Goal: Task Accomplishment & Management: Manage account settings

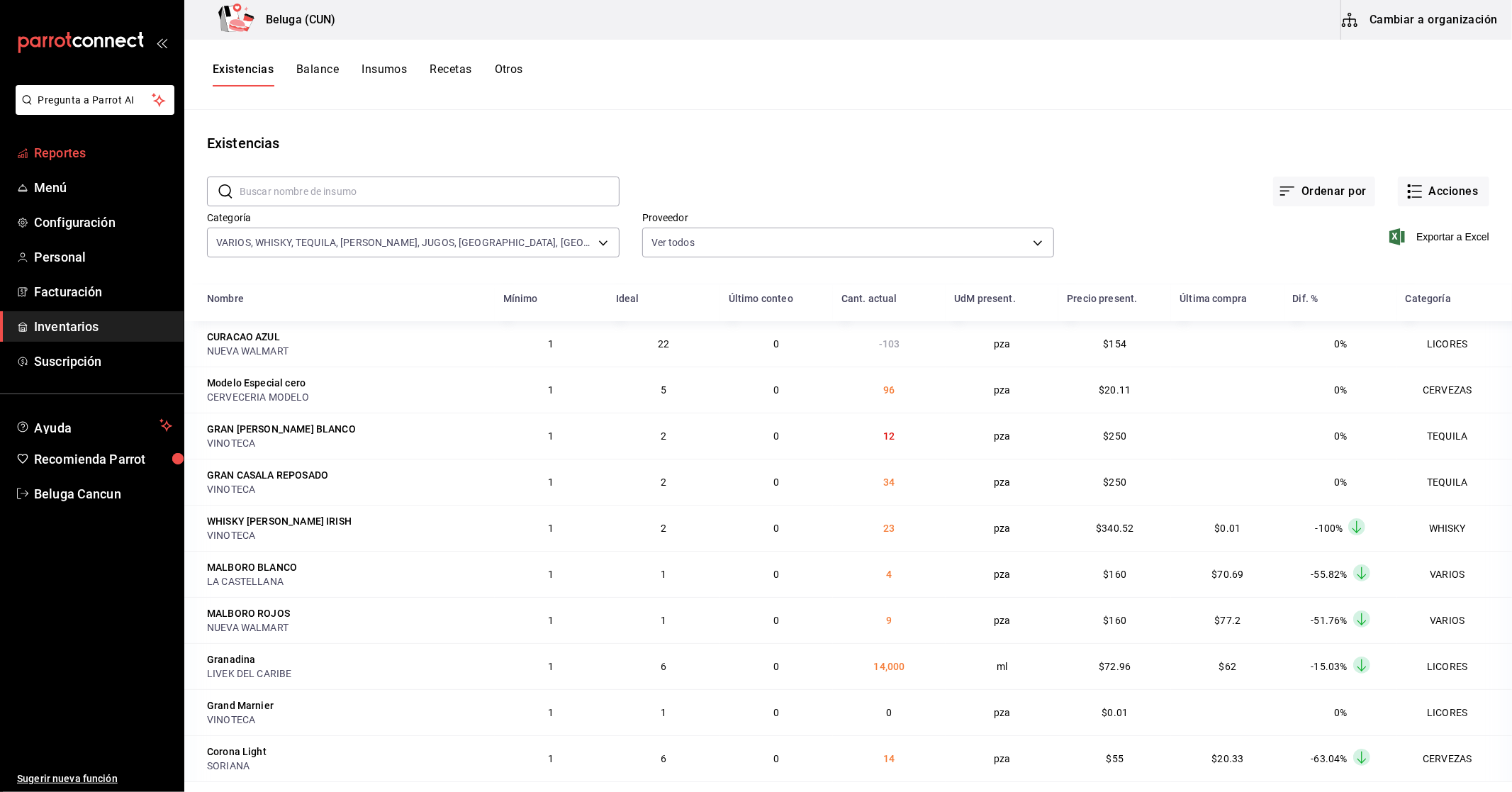
click at [53, 152] on span "Reportes" at bounding box center [103, 153] width 138 height 19
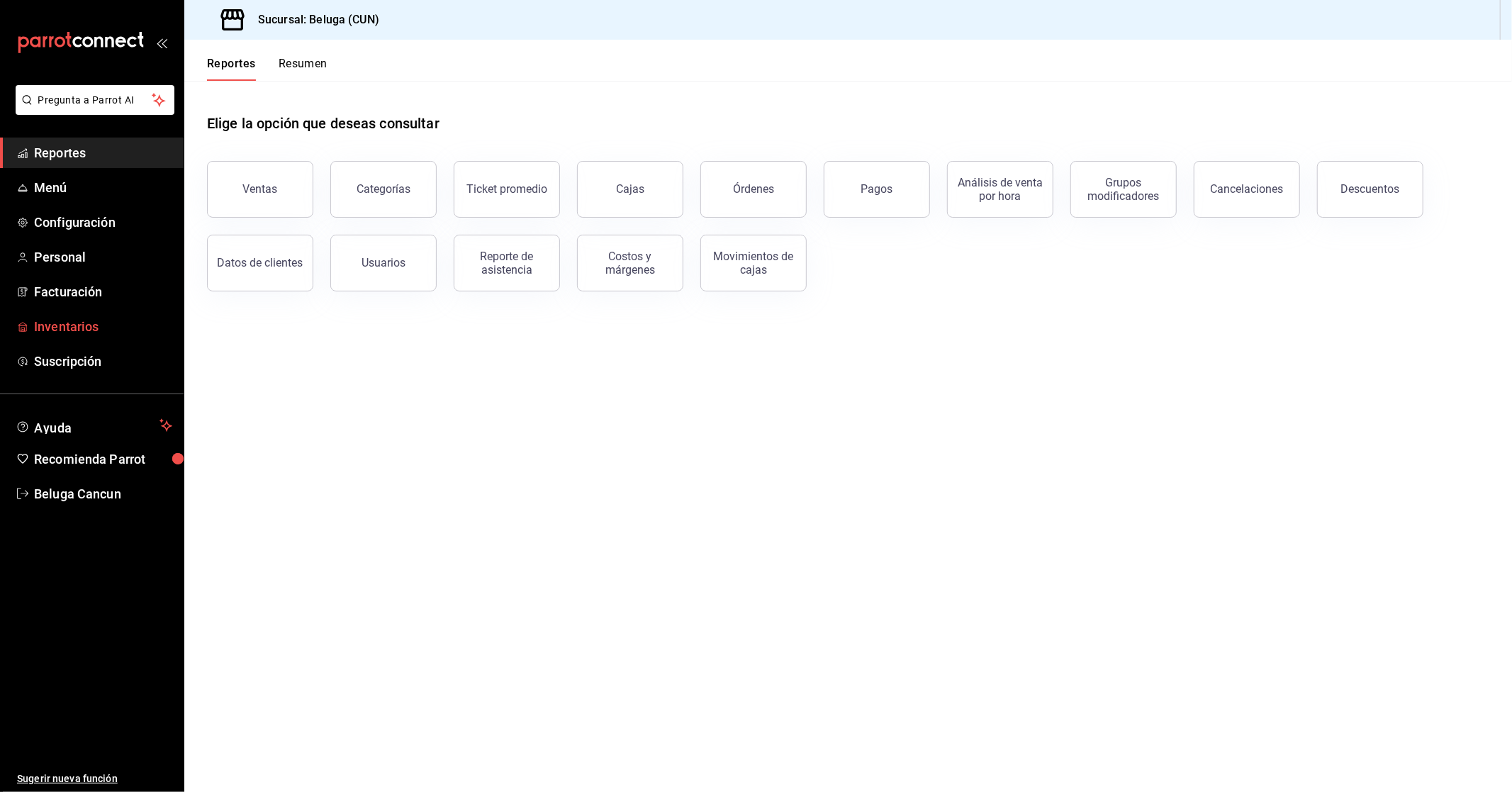
click at [89, 327] on span "Inventarios" at bounding box center [103, 326] width 138 height 19
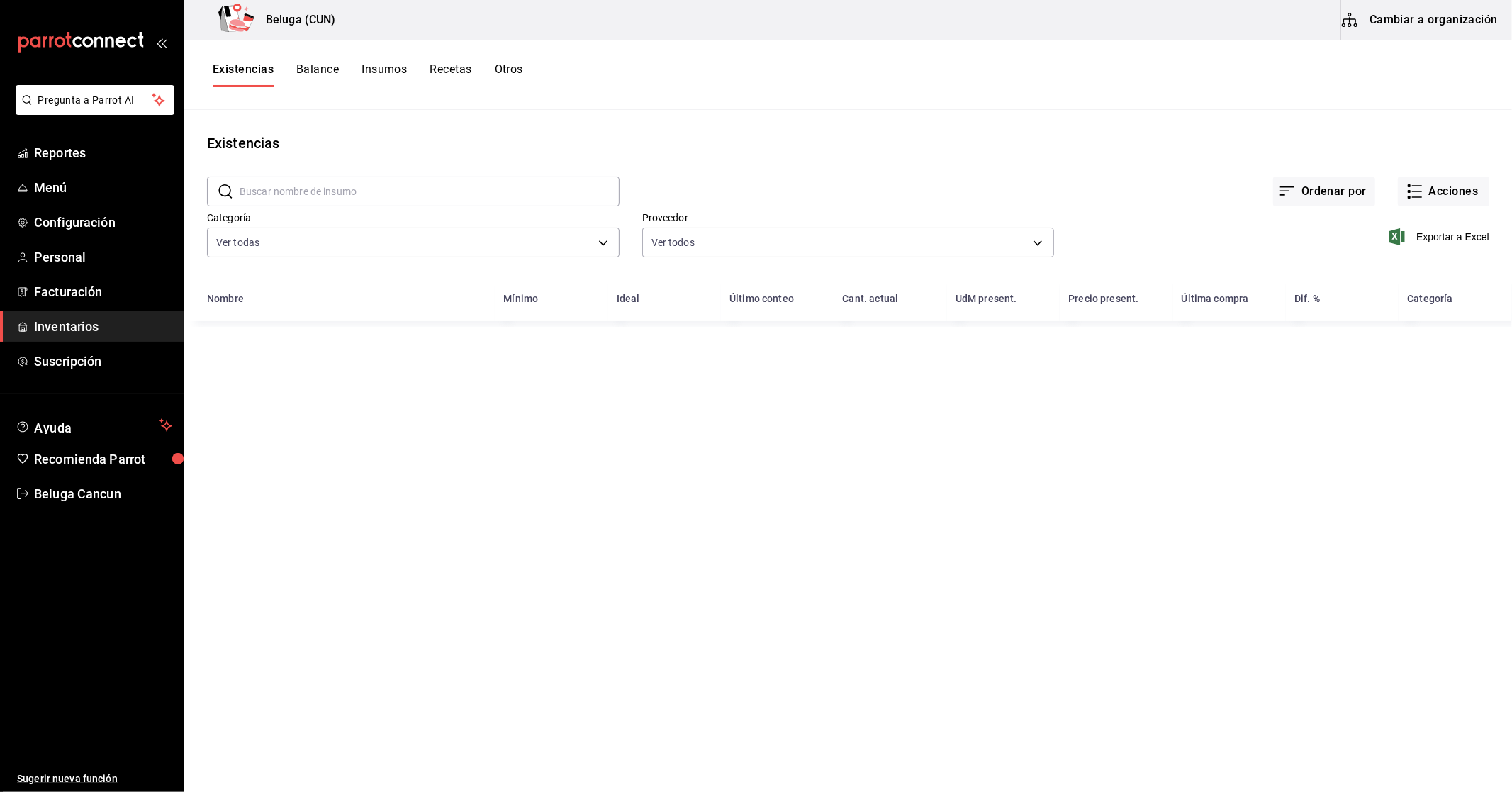
click at [461, 72] on button "Recetas" at bounding box center [450, 74] width 42 height 24
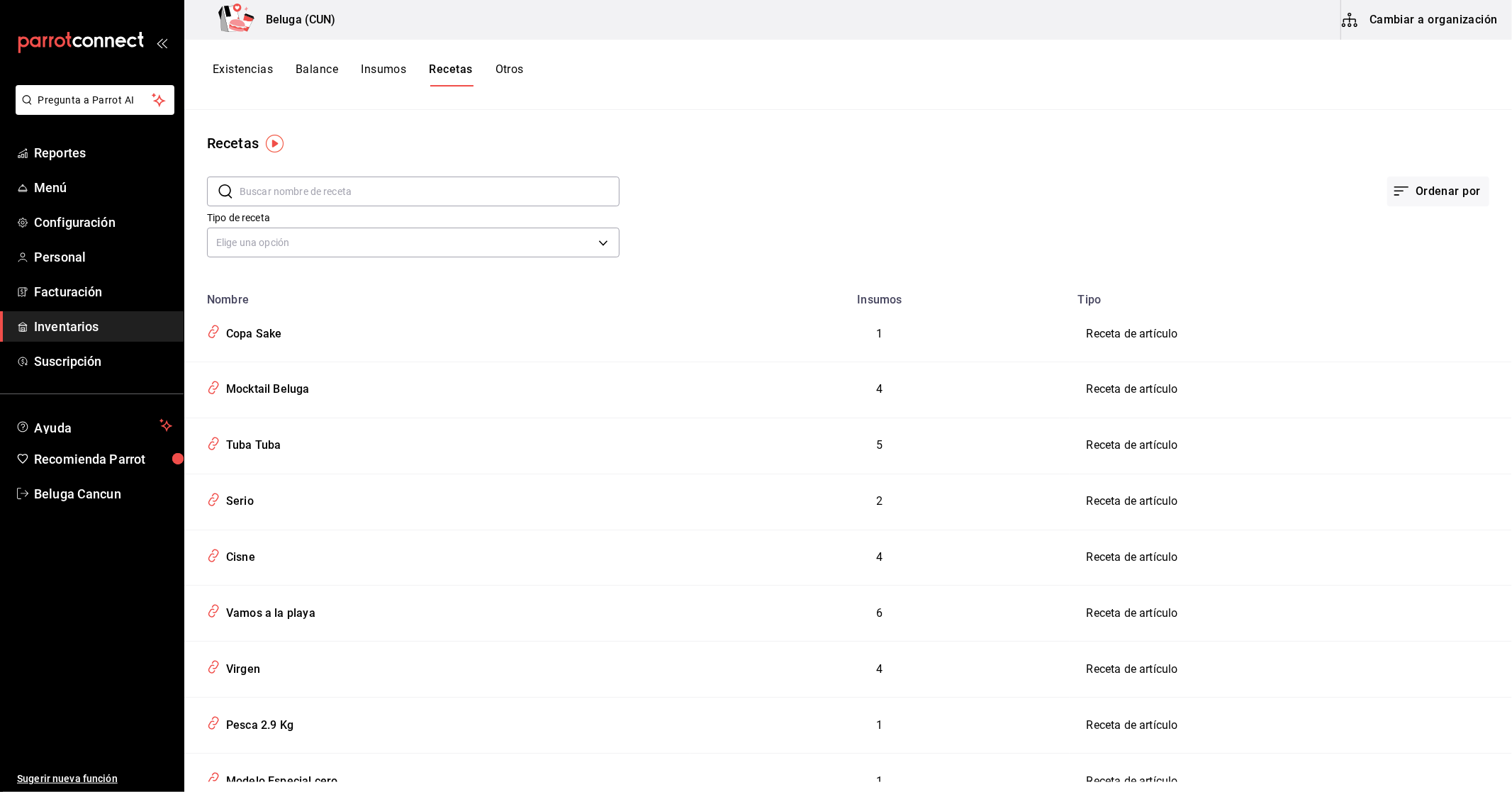
click at [418, 194] on input "text" at bounding box center [429, 191] width 380 height 29
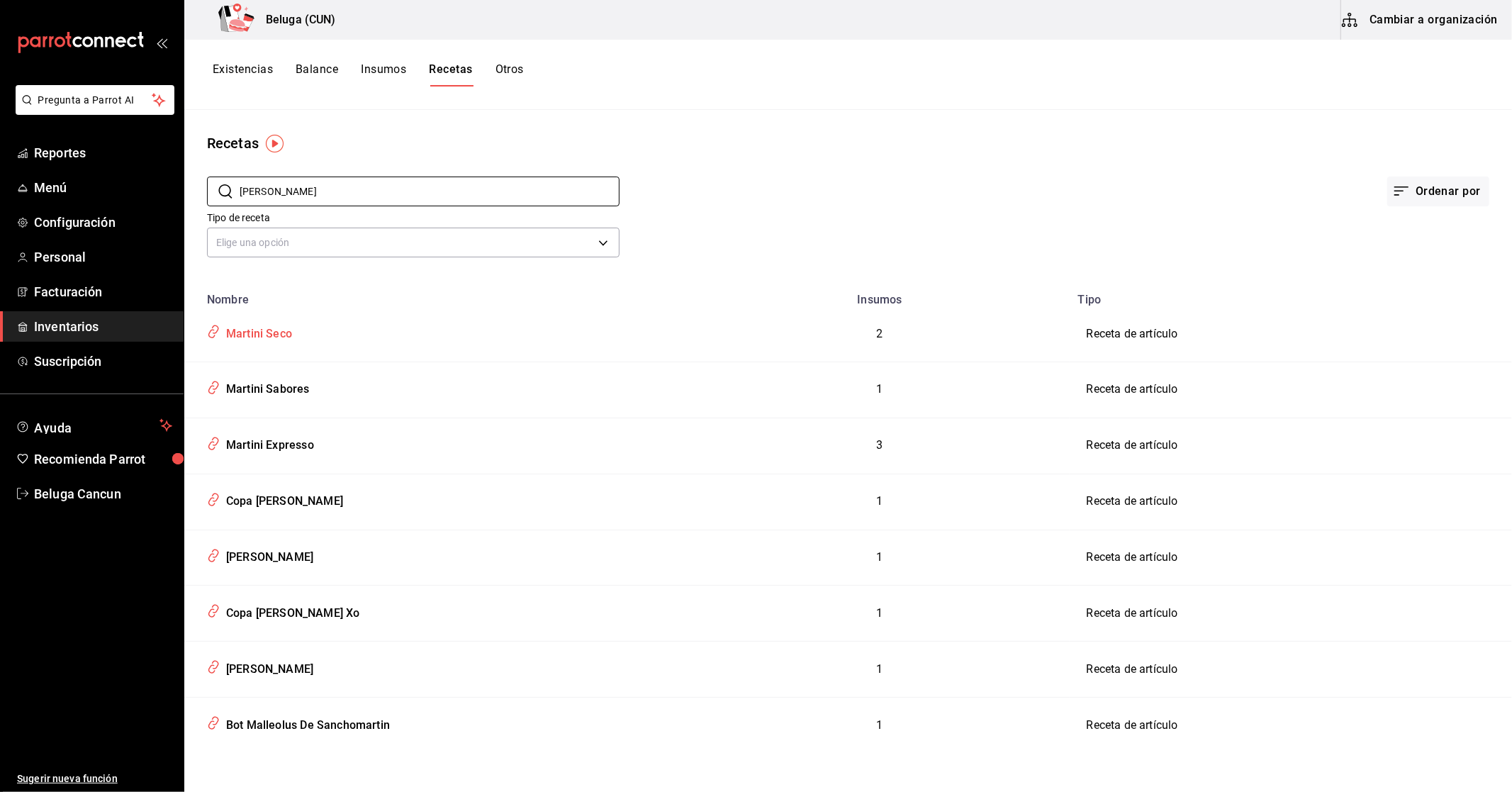
type input "[PERSON_NAME]"
click at [285, 335] on div "Martini Seco" at bounding box center [256, 332] width 72 height 22
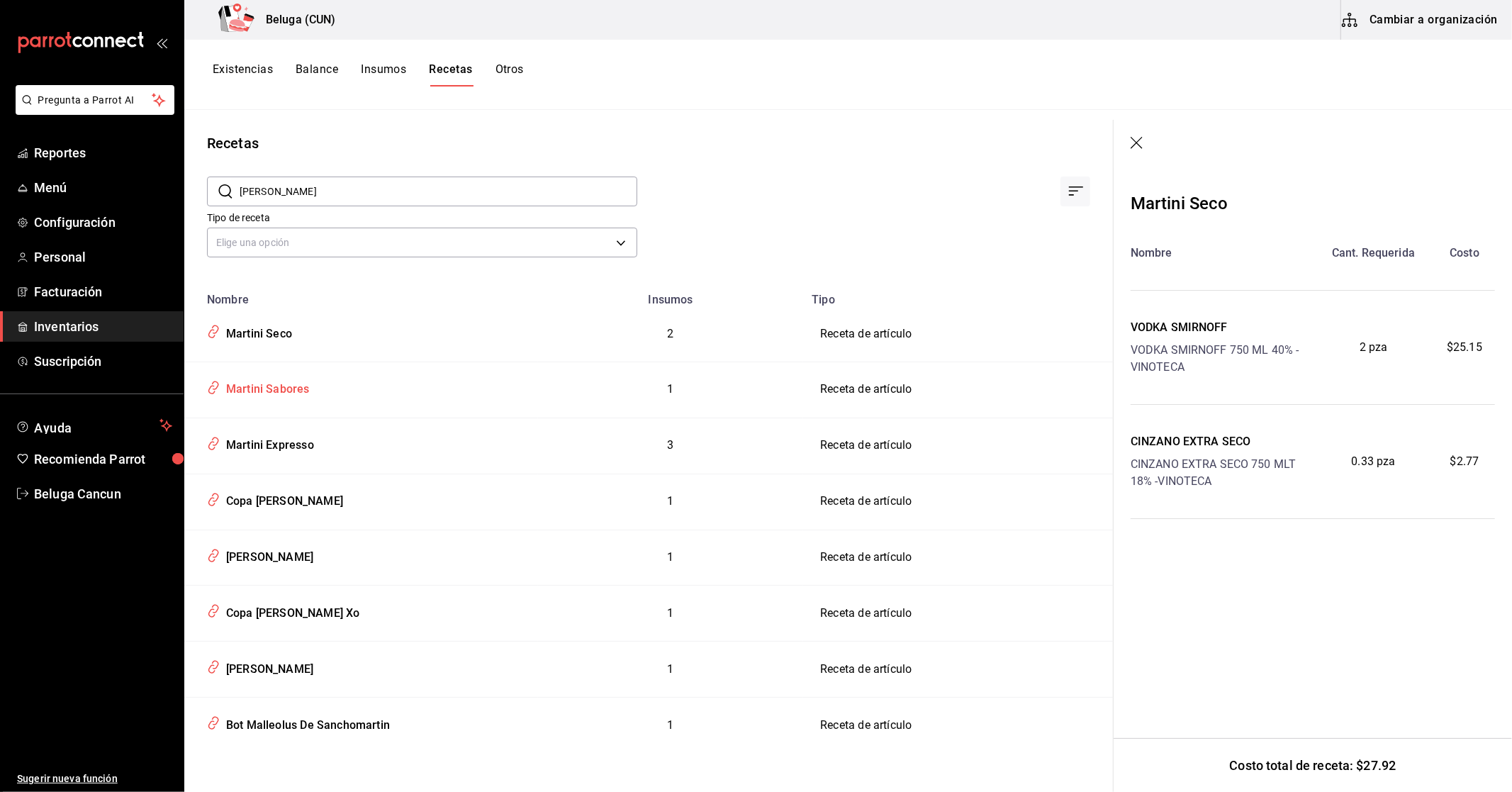
click at [307, 393] on div "Martini Sabores" at bounding box center [265, 386] width 89 height 22
click at [265, 562] on div "[PERSON_NAME]" at bounding box center [267, 554] width 93 height 22
click at [293, 501] on div "Copa [PERSON_NAME]" at bounding box center [281, 499] width 123 height 22
click at [295, 494] on div "Copa [PERSON_NAME]" at bounding box center [281, 499] width 123 height 22
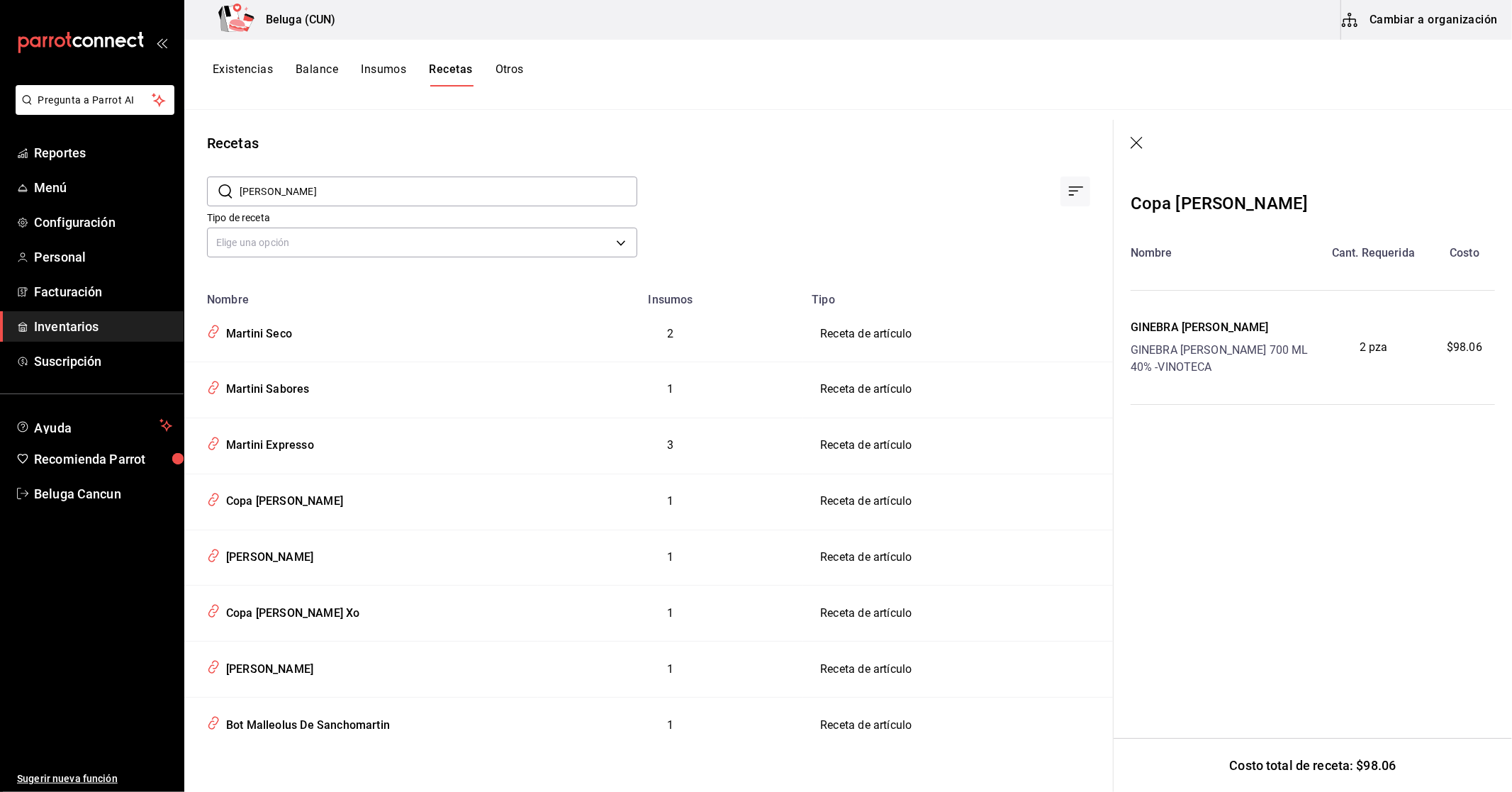
click at [85, 322] on span "Inventarios" at bounding box center [103, 326] width 138 height 19
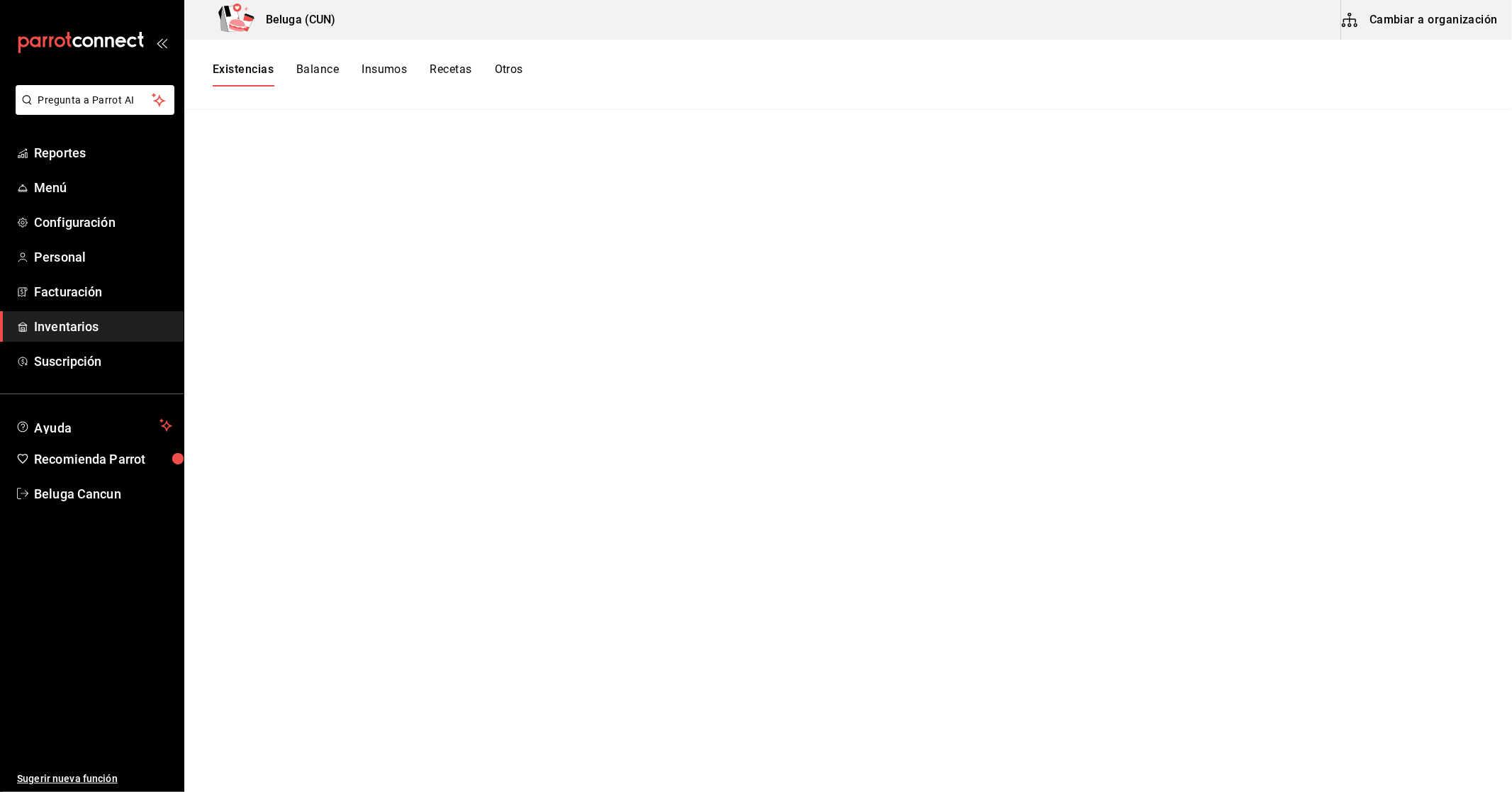
click at [75, 319] on span "Inventarios" at bounding box center [103, 326] width 138 height 19
click at [246, 67] on button "Existencias" at bounding box center [243, 74] width 61 height 24
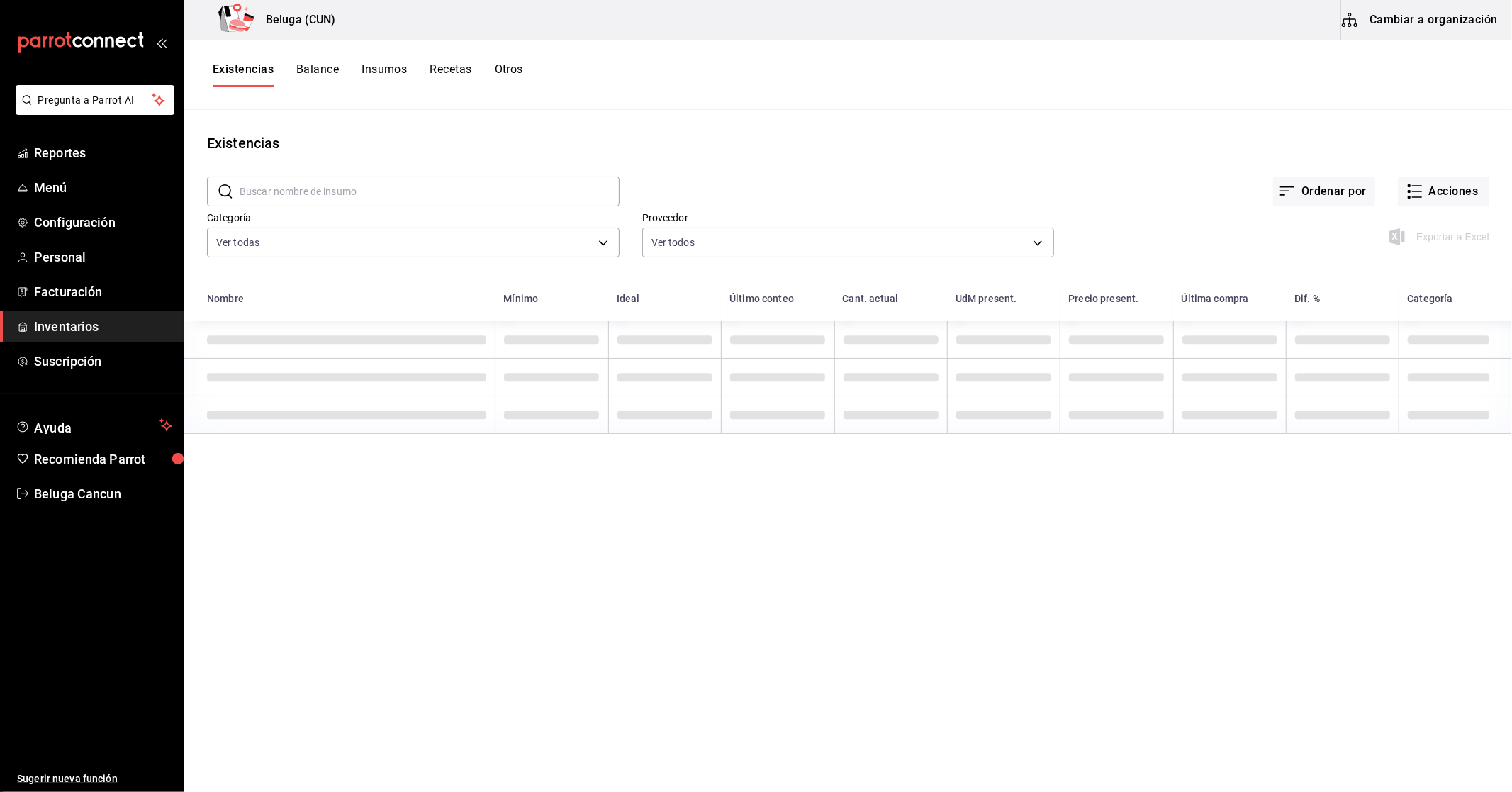
click at [391, 184] on input "text" at bounding box center [429, 191] width 380 height 29
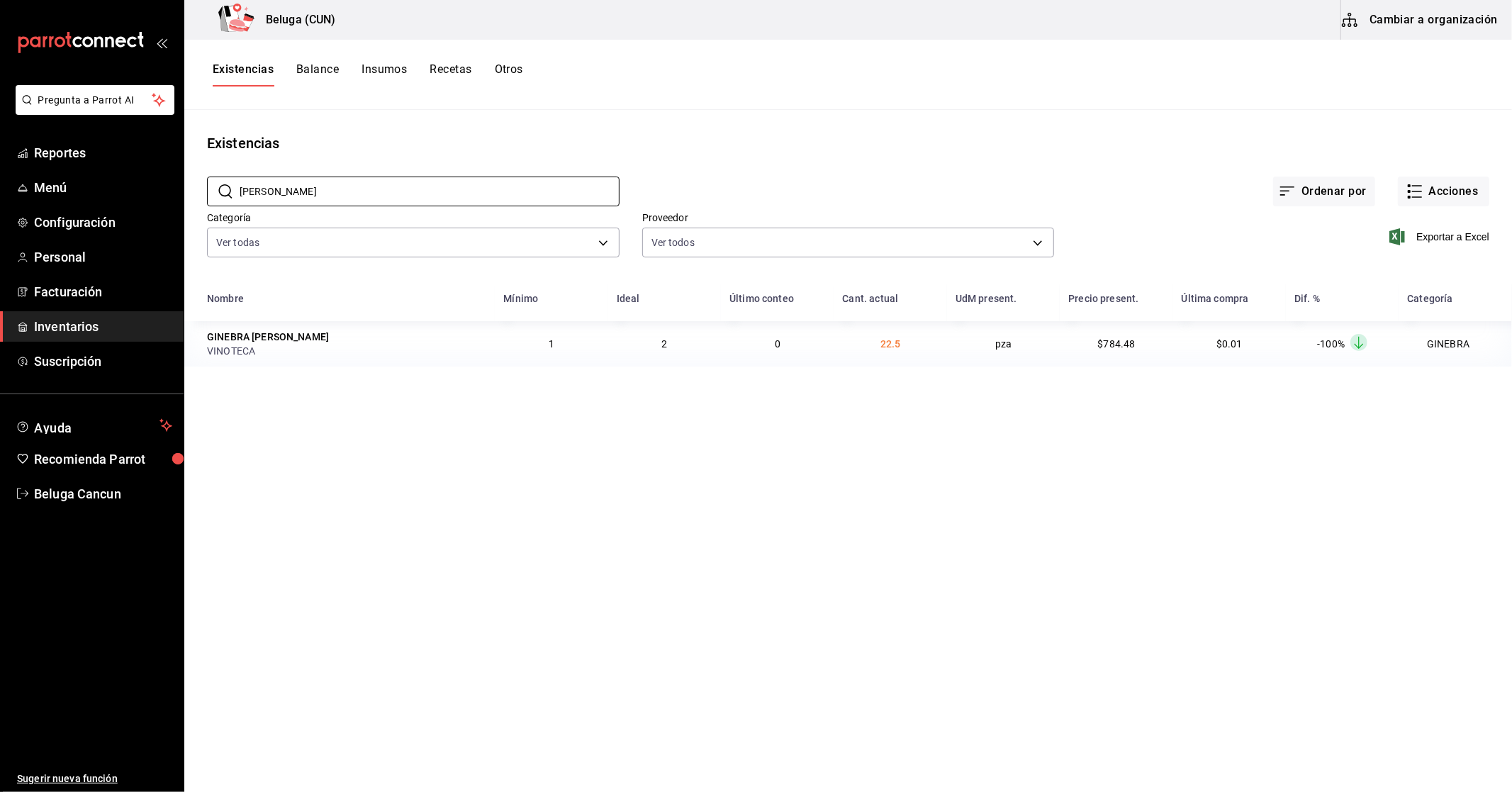
type input "[PERSON_NAME]"
click at [343, 332] on div "GINEBRA [PERSON_NAME]" at bounding box center [346, 337] width 279 height 14
click at [259, 348] on div "VINOTECA" at bounding box center [346, 351] width 279 height 14
click at [259, 334] on div "GINEBRA [PERSON_NAME]" at bounding box center [268, 337] width 122 height 14
click at [1433, 26] on button "Cambiar a organización" at bounding box center [1421, 19] width 160 height 39
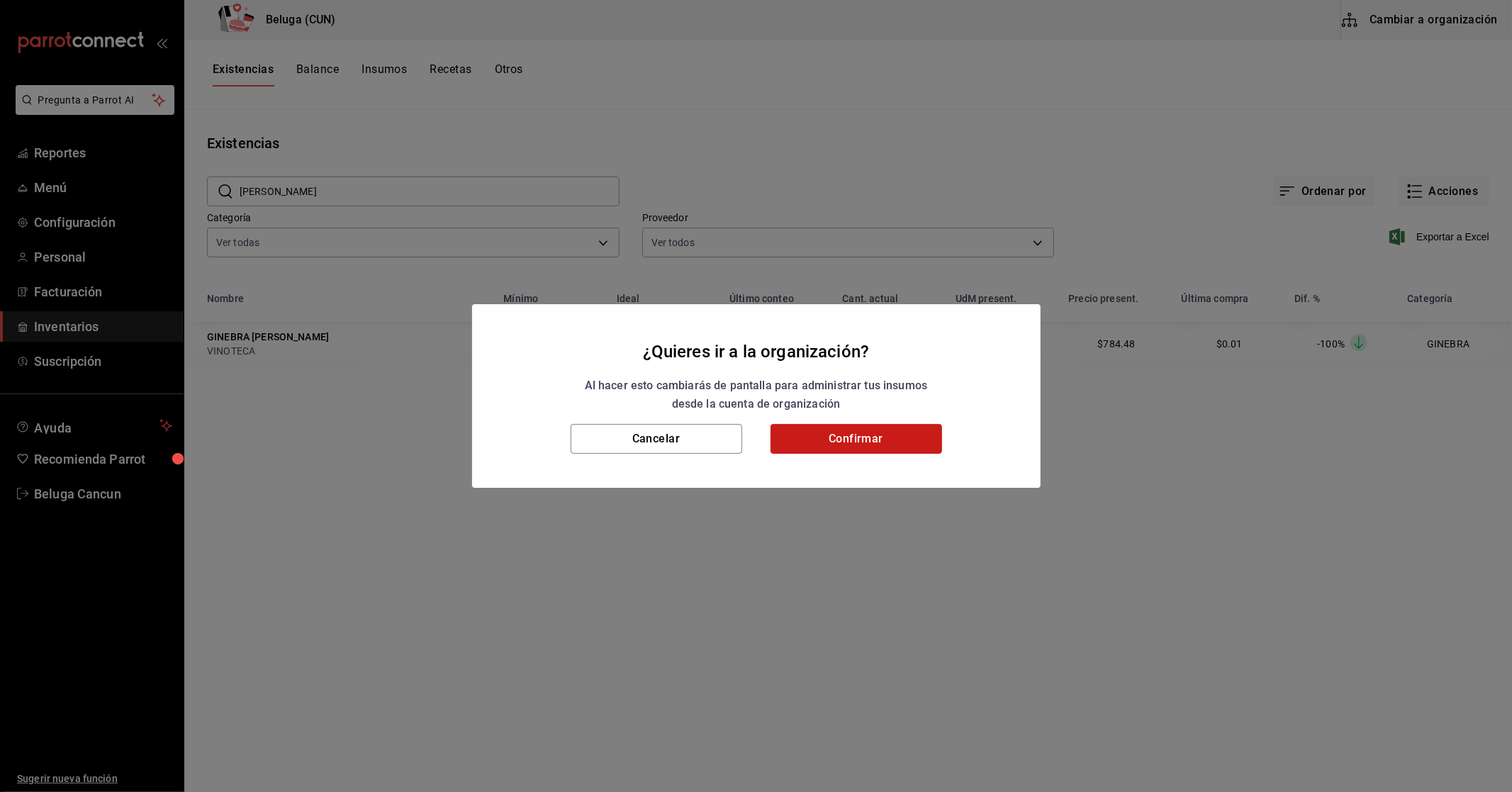
click at [928, 444] on button "Confirmar" at bounding box center [856, 439] width 172 height 30
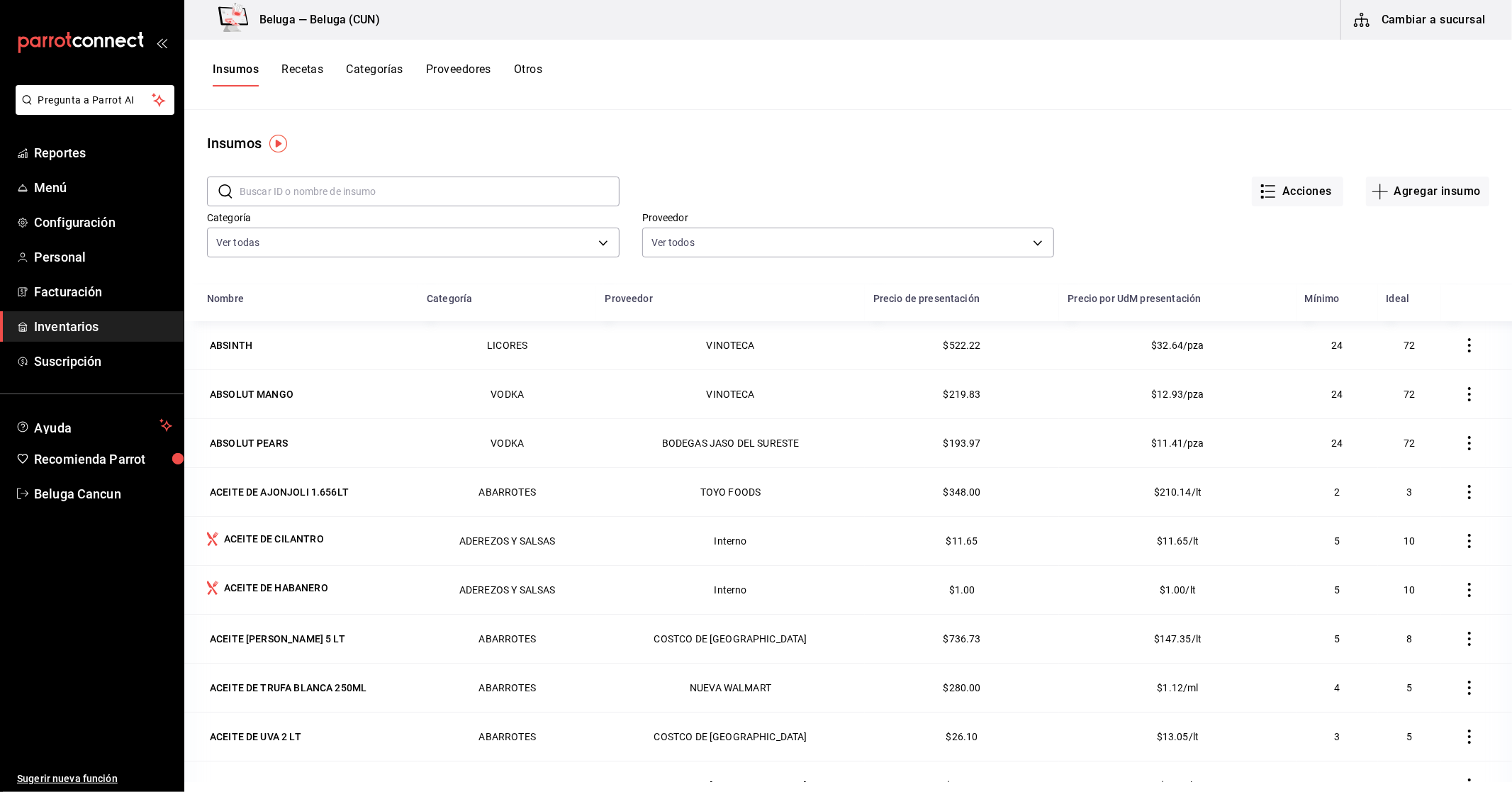
click at [342, 194] on input "text" at bounding box center [429, 191] width 380 height 29
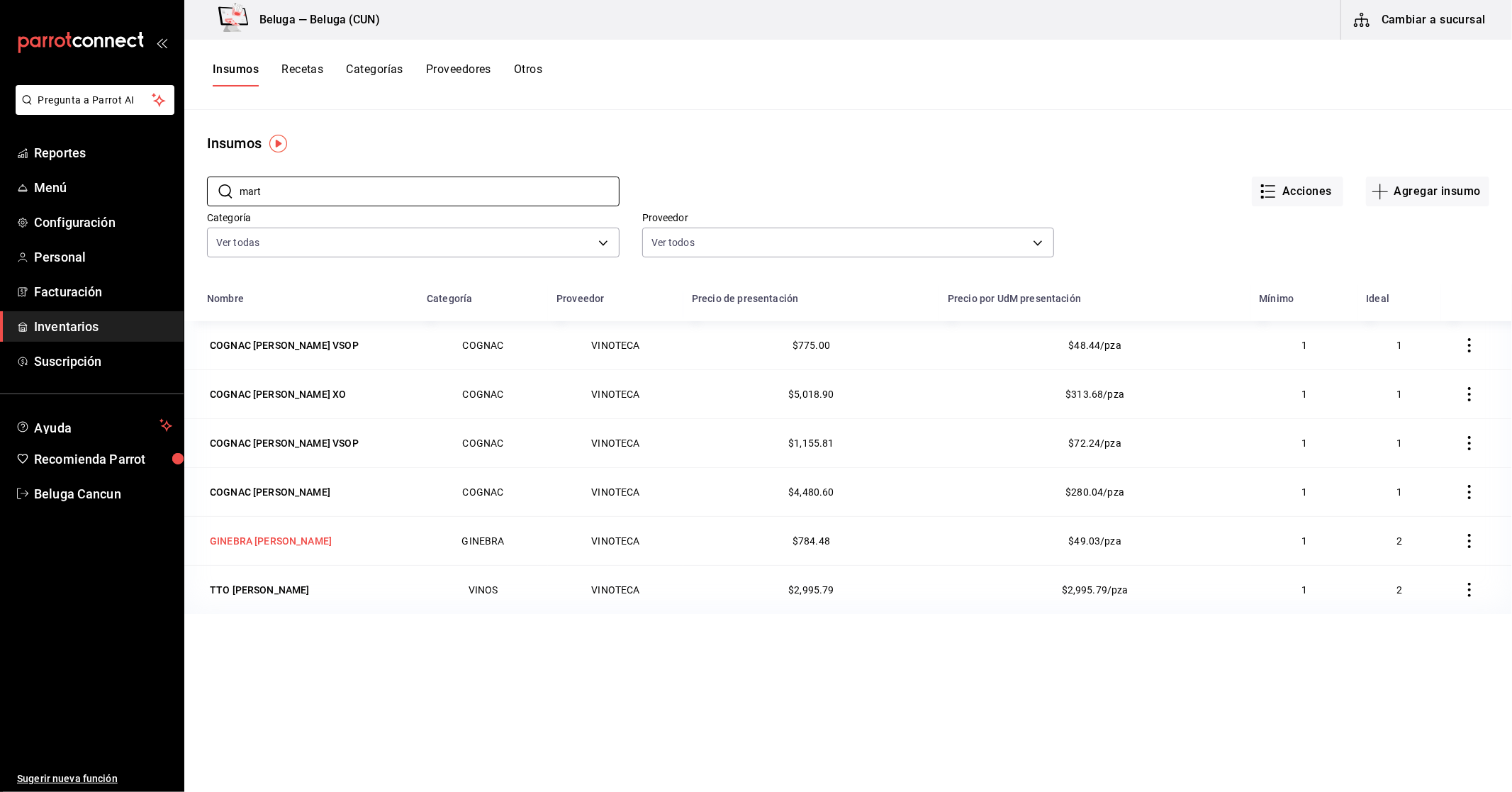
type input "mart"
click at [316, 540] on div "GINEBRA [PERSON_NAME]" at bounding box center [271, 541] width 122 height 14
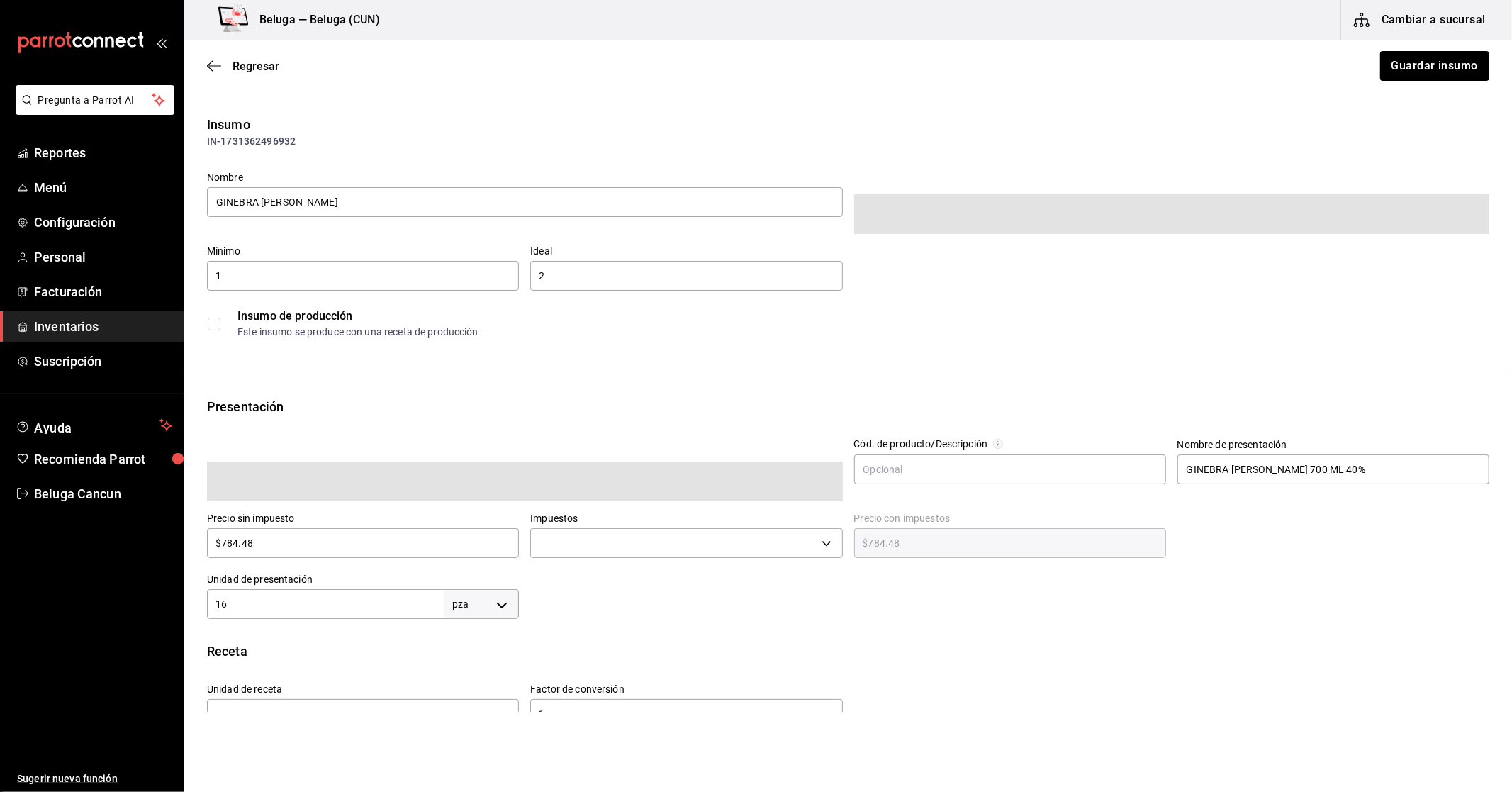
type input "$910.00"
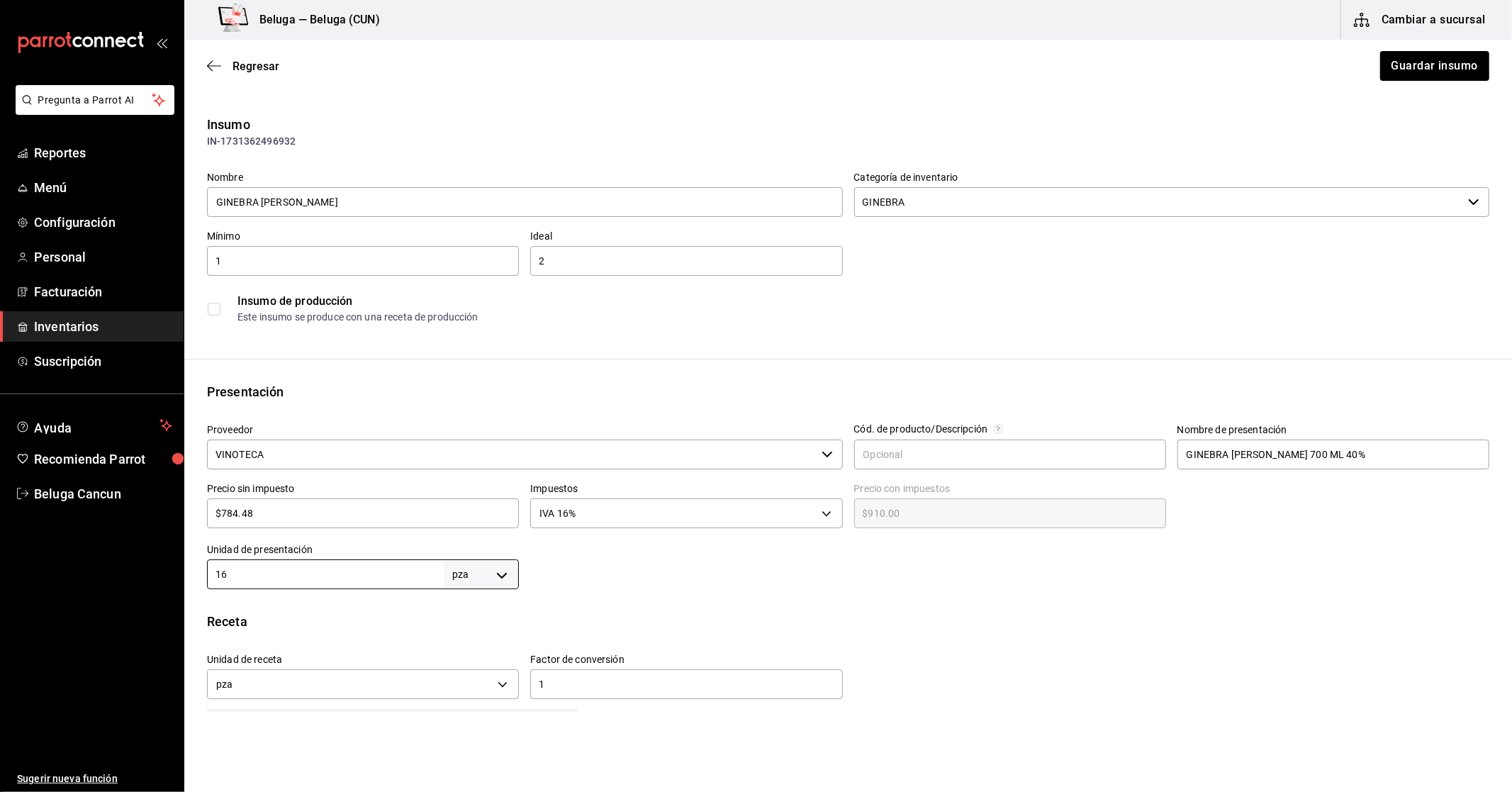
drag, startPoint x: 229, startPoint y: 571, endPoint x: 178, endPoint y: 576, distance: 51.2
click at [178, 576] on div "Pregunta a Parrot AI Reportes Menú Configuración Personal Facturación Inventari…" at bounding box center [756, 356] width 1512 height 712
type input "1"
click at [251, 75] on div "Regresar Guardar insumo" at bounding box center [848, 66] width 1328 height 52
click at [251, 62] on span "Regresar" at bounding box center [256, 66] width 47 height 13
